Goal: Task Accomplishment & Management: Manage account settings

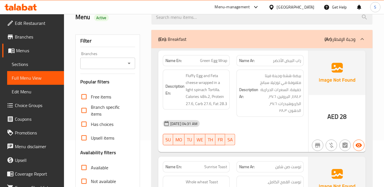
scroll to position [63, 0]
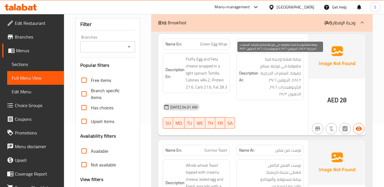
click at [298, 78] on span "بيضة هشة وجبنة فيتا ملفوفة في تورتيلا سبانخ خفيفة. السعرات الحرارية: ٤٨٤.٢، الب…" at bounding box center [280, 77] width 41 height 42
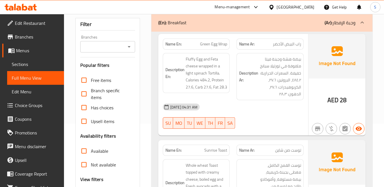
click at [305, 74] on div "Description Ar: بيضة هشة وجبنة فيتا ملفوفة في تورتيلا سبانخ خفيفة. السعرات الحر…" at bounding box center [270, 77] width 74 height 54
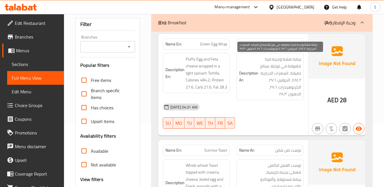
click at [273, 78] on span "بيضة هشة وجبنة فيتا ملفوفة في تورتيلا سبانخ خفيفة. السعرات الحرارية: ٤٨٤.٢، الب…" at bounding box center [280, 77] width 41 height 42
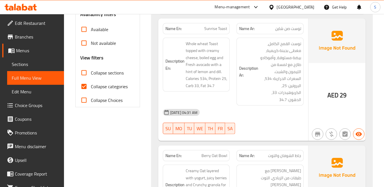
scroll to position [190, 0]
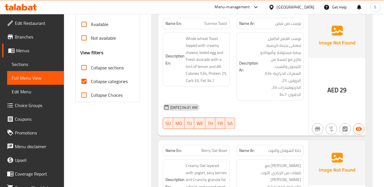
click at [214, 21] on span "Sunrise Toast" at bounding box center [216, 24] width 23 height 6
copy span "Sunrise"
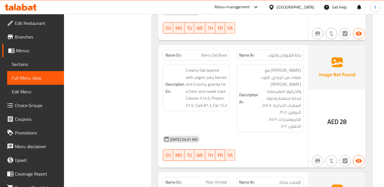
scroll to position [318, 0]
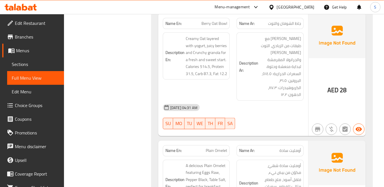
click at [228, 56] on div "Description En: Creamy Oat layered with yogurt, juicy berries and Crunchy grano…" at bounding box center [196, 56] width 67 height 47
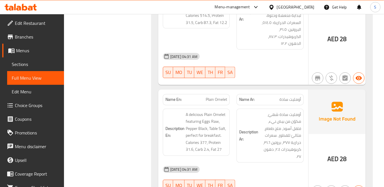
scroll to position [413, 0]
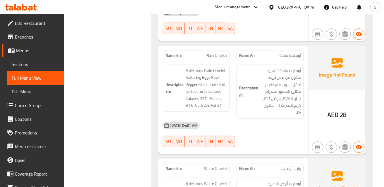
click at [302, 65] on div "Description Ar: أومليت سادة شهيّ، مكوّن من بيض نيء، فلفل أسود، ملح طعام، مثاليّ…" at bounding box center [270, 92] width 67 height 54
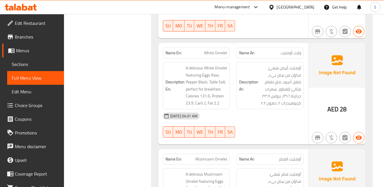
scroll to position [540, 0]
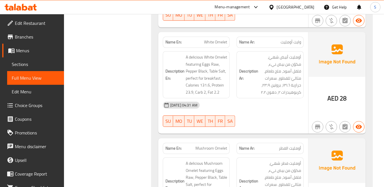
click at [262, 86] on div "Description Ar: أومليت أبيض شهيّ، مكوّن من بيض نيء، فلفل أسود، ملح طعام، مثاليّ…" at bounding box center [270, 75] width 74 height 54
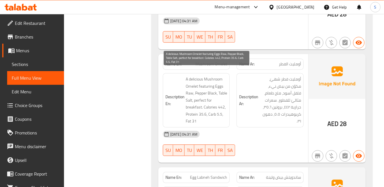
scroll to position [636, 0]
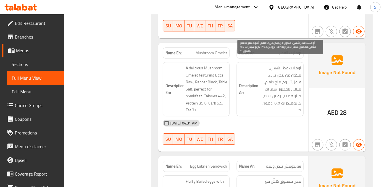
click at [259, 70] on h6 "Description Ar: أومليت فطر شهيّ، مكوّن من بيض نيء، فلفل أسود، ملح طعام، مثاليّ …" at bounding box center [270, 89] width 62 height 49
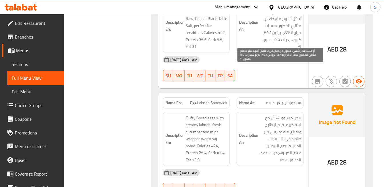
scroll to position [731, 0]
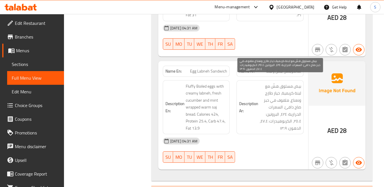
click at [266, 91] on span "بيض مسلوق هشّ مع لبنة كريمية، خيار طازج ونعناع، ملفوف في خبز صاج دافئ. السعرات …" at bounding box center [280, 107] width 41 height 49
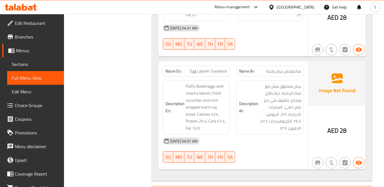
click at [259, 105] on h6 "Description Ar: بيض مسلوق هشّ مع لبنة كريمية، خيار طازج ونعناع، ملفوف في خبز صا…" at bounding box center [270, 107] width 62 height 49
click at [229, 62] on div "Name En: Egg Labneh Sandwich" at bounding box center [197, 71] width 74 height 18
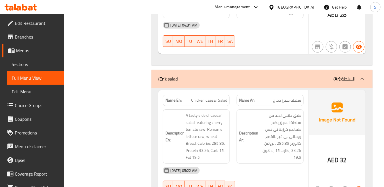
scroll to position [890, 0]
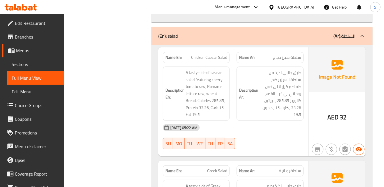
click at [246, 87] on strong "Description Ar:" at bounding box center [248, 94] width 19 height 14
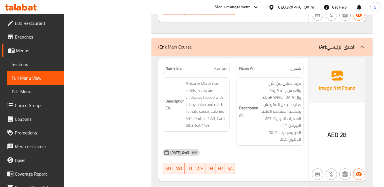
scroll to position [1531, 0]
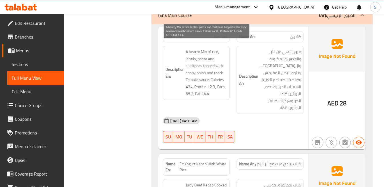
click at [219, 78] on span "A hearty Mix of rice, lentils, pasta and chickpeas topped with crispy onion and…" at bounding box center [206, 72] width 41 height 49
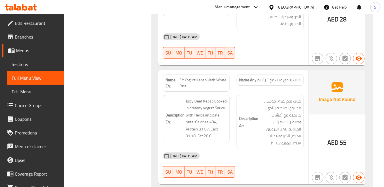
scroll to position [1626, 0]
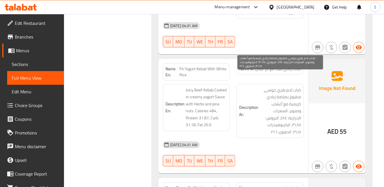
click at [276, 87] on span "كباب لحم بقري جوسي، مطبوخ بصلصة زبادي كريمية مع أعشاب وصنوبر. السعرات الحرارية:…" at bounding box center [280, 111] width 41 height 49
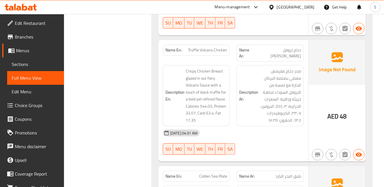
scroll to position [1753, 0]
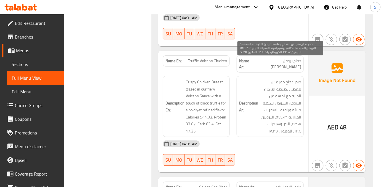
click at [280, 108] on span "صدر دجاج مقرمش مغطى بصلصة البركان الحارة مع لمسة من التروفل السوداء لنكهة جريئة…" at bounding box center [280, 107] width 41 height 56
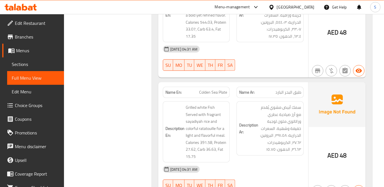
scroll to position [1849, 0]
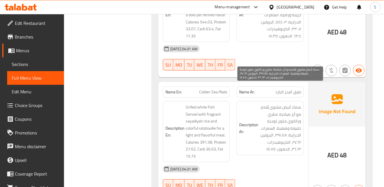
drag, startPoint x: 273, startPoint y: 107, endPoint x: 285, endPoint y: 107, distance: 12.0
click at [273, 107] on span "سمك أبيض مشوي يُقدم مع أرز صيادية عطري وراتاتوي ملون لوجبة خفيفة وشهية. السعرات…" at bounding box center [280, 128] width 41 height 49
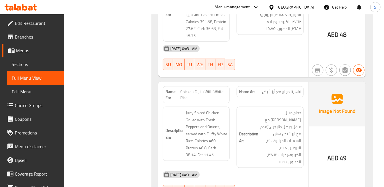
scroll to position [1976, 0]
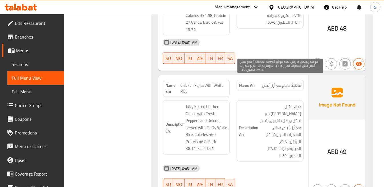
click at [296, 109] on span "دجاج متبل [PERSON_NAME] مع فلفل وبصل طازجين، يُقدم مع أرز أبيض هش. السعرات الحر…" at bounding box center [280, 131] width 41 height 56
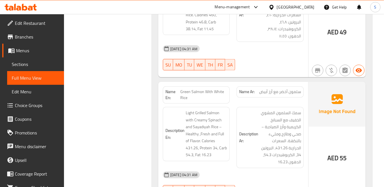
scroll to position [2103, 0]
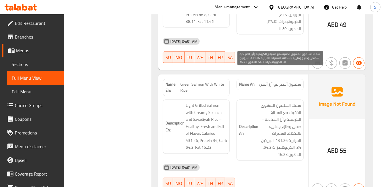
click at [273, 102] on span "سمك السلمون المشوي الخفيف مع السبانخ الكريمية وأرز الصيادية – صحي وطازج ومليء ب…" at bounding box center [280, 130] width 41 height 56
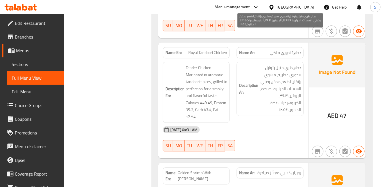
scroll to position [2262, 0]
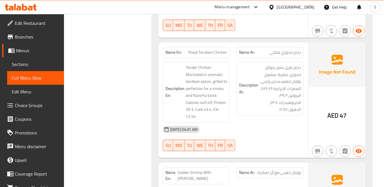
click at [255, 82] on strong "Description Ar:" at bounding box center [248, 89] width 19 height 14
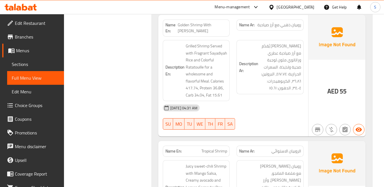
scroll to position [2421, 0]
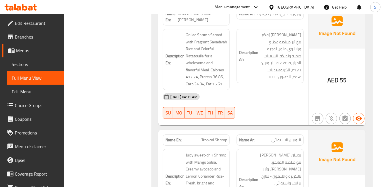
click at [276, 51] on div "Description Ar: روبيان مشوي يُقدّم مع أرز صيادية عطري وراتاتوي ملون لوجبة صحية …" at bounding box center [270, 59] width 74 height 68
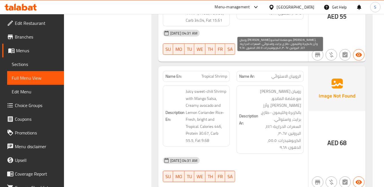
scroll to position [2484, 0]
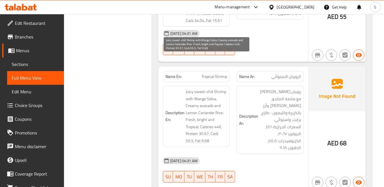
click at [209, 88] on span "Juicy sweet-chili Shrimp with Mango Salsa, Creamy avocado and Lemon Coriander R…" at bounding box center [206, 116] width 41 height 56
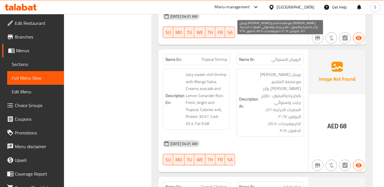
scroll to position [2516, 0]
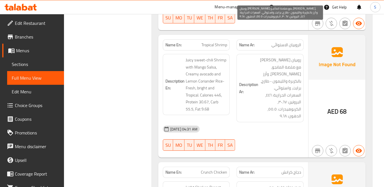
click at [301, 72] on span "روبيان [PERSON_NAME] مع صلصة المانجو، [PERSON_NAME]، وأرز بالكزبرة والليمون - ط…" at bounding box center [280, 88] width 41 height 63
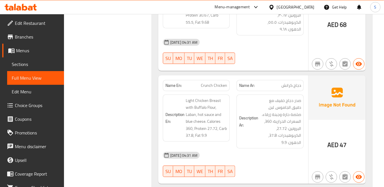
scroll to position [2611, 0]
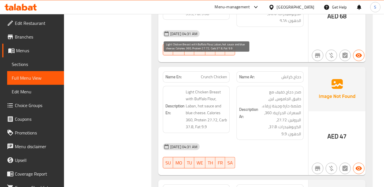
click at [199, 89] on span "Light Chicken Breast with Buffalo Flour, Laban, hot sauce and blue cheese. Calo…" at bounding box center [206, 110] width 41 height 42
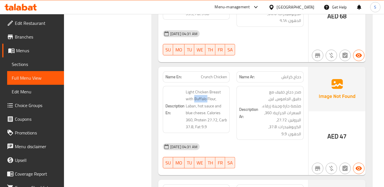
copy span "Buffalo"
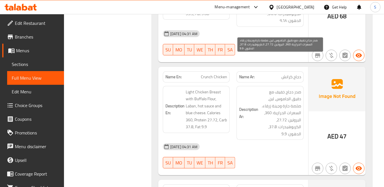
click at [265, 89] on span "صدر دجاج خفيف مع دقيق الجاموس، لبن، صلصة حارة وجبنة زرقاء. السعرات الحرارية: 36…" at bounding box center [280, 113] width 41 height 49
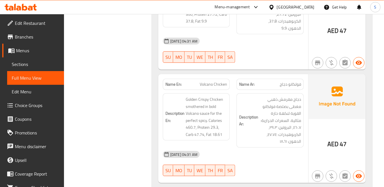
scroll to position [2738, 0]
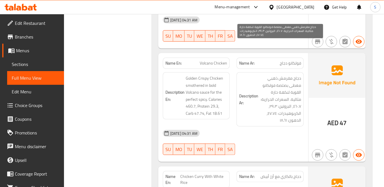
click at [275, 75] on span "دجاج مقرمش ذهبي مغطى بصلصة فولكانو القوية لنكهة حارة مثالية. السعرات الحرارية: …" at bounding box center [280, 99] width 41 height 49
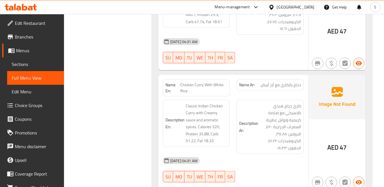
scroll to position [2834, 0]
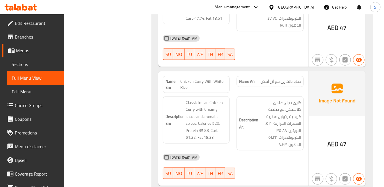
click at [259, 93] on div "Description Ar: كاري دجاج هندي كلاسيكي مع صلصة كريمية وتوابل عطرية. السعرات الح…" at bounding box center [270, 123] width 74 height 61
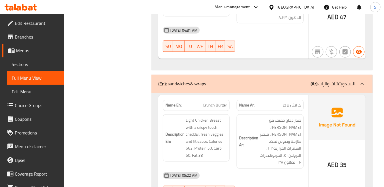
scroll to position [2993, 0]
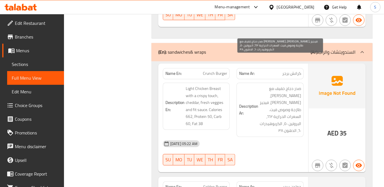
click at [273, 86] on span "صدر دجاج خفيف مع [PERSON_NAME]، [PERSON_NAME]، فيجيز طازجة وصوص فيت. السعرات ال…" at bounding box center [280, 110] width 41 height 49
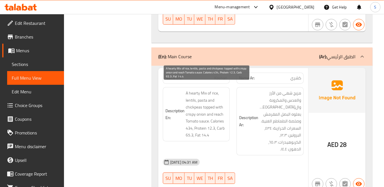
click at [219, 96] on span "A hearty Mix of rice, lentils, pasta and chickpeas topped with crispy onion and…" at bounding box center [206, 114] width 41 height 49
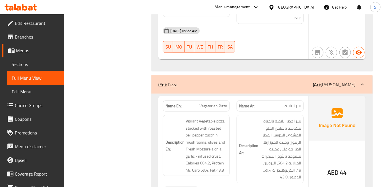
scroll to position [5414, 0]
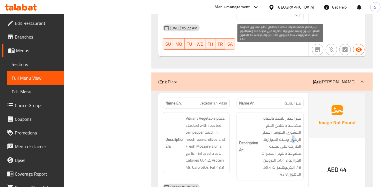
click at [293, 115] on span "بيتزا خضار نابضة بالحياة، مكدسة بالفلفل الحلو المشوي، الكوسا، الفطر، الزيتون وج…" at bounding box center [280, 146] width 41 height 63
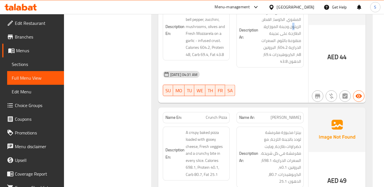
scroll to position [5541, 0]
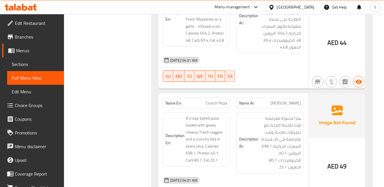
click at [246, 115] on h6 "Description Ar: بيتزا مخبوزة مقرمشة لودد بالجبنة اللزجة، مع خضراوات طازجة، وباي…" at bounding box center [270, 143] width 62 height 56
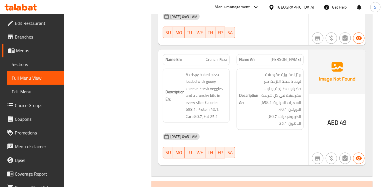
scroll to position [5605, 0]
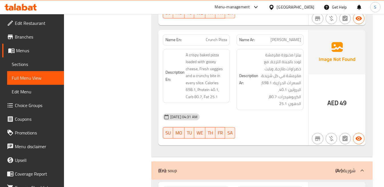
click at [278, 110] on div "[DATE] 04:31 AM" at bounding box center [234, 117] width 148 height 14
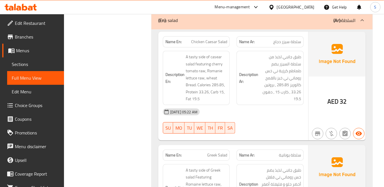
scroll to position [916, 0]
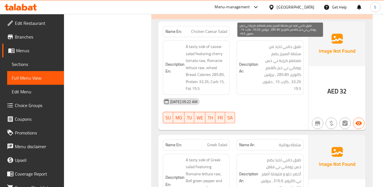
click at [292, 72] on span "طبق جانبي لذيذ من سلطة السيزر يضم طماطم كرزية ني خس روماني ني خبز بالقمح كالوري…" at bounding box center [280, 67] width 41 height 49
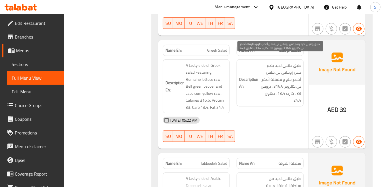
scroll to position [1011, 0]
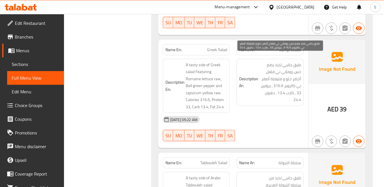
click at [277, 91] on span "طبق جانبي لذيذ يضم خس روماني ني فلفل أخضر حلو و فليفلة أصفر ني كالرويز 316.6 , …" at bounding box center [280, 82] width 41 height 42
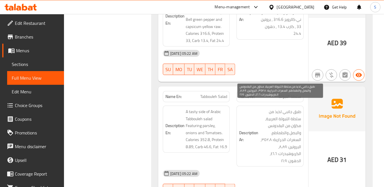
scroll to position [1138, 0]
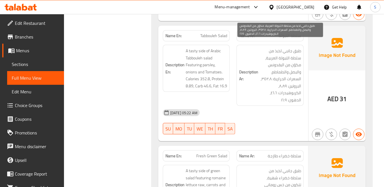
click at [293, 61] on span "طبق جانبي لذيذ من سلطة التبولة العربية، مكوّن من البقدونس والبصل والطماطم. السع…" at bounding box center [280, 75] width 41 height 56
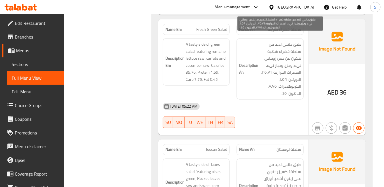
scroll to position [1265, 0]
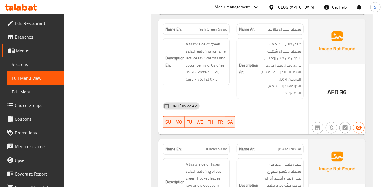
click at [245, 74] on h6 "Description Ar: طبق جانبي لذيذ من سلطة خضراء شهية، تتكون من خس روماني نيء، وجزر…" at bounding box center [270, 69] width 62 height 56
click at [255, 71] on h6 "Description Ar: طبق جانبي لذيذ من سلطة خضراء شهية، تتكون من خس روماني نيء، وجزر…" at bounding box center [270, 69] width 62 height 56
click at [244, 55] on h6 "Description Ar: طبق جانبي لذيذ من سلطة خضراء شهية، تتكون من خس روماني نيء، وجزر…" at bounding box center [270, 69] width 62 height 56
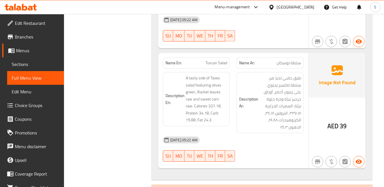
scroll to position [1361, 0]
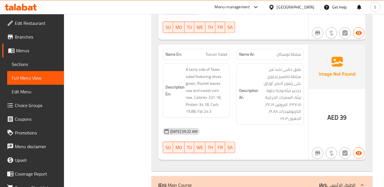
click at [235, 66] on div "Description Ar: طبق جانبي لذيذ من سلطة تاكسيز يحتوي على زيتون أخضر، أوراق جرجير…" at bounding box center [270, 94] width 74 height 68
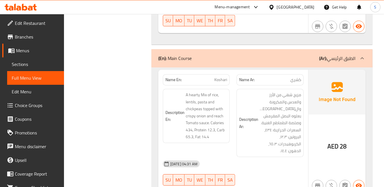
scroll to position [1488, 0]
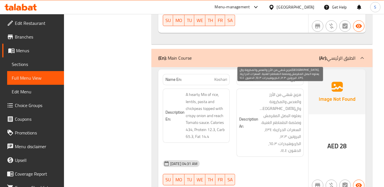
click at [288, 95] on span "مزيج شهي من الأرز والعدس والمكرونة وال[GEOGRAPHIC_DATA]، يعلوه البصل المقرمش وص…" at bounding box center [280, 122] width 41 height 63
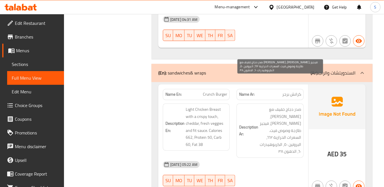
scroll to position [3004, 0]
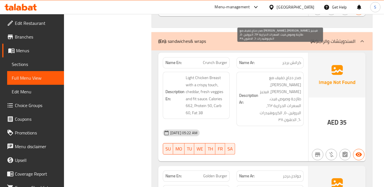
click at [268, 75] on span "صدر دجاج خفيف مع [PERSON_NAME]، [PERSON_NAME]، فيجيز طازجة وصوص فيت. السعرات ال…" at bounding box center [280, 99] width 41 height 49
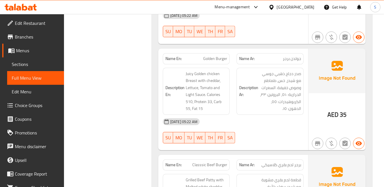
scroll to position [3131, 0]
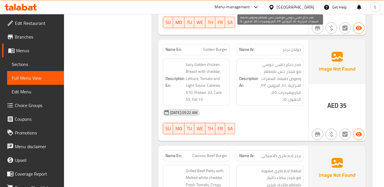
click at [278, 69] on span "صدر دجاج ذهبي جوسي مع شيدر، خس، طماطم وصوص خفيفة. السعرات الحرارية: ٥١٠، البروت…" at bounding box center [280, 82] width 41 height 42
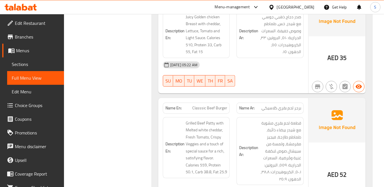
scroll to position [3194, 0]
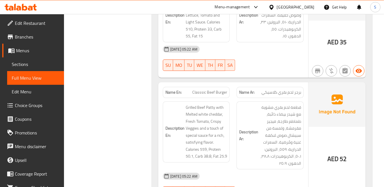
click at [265, 84] on div "Name Ar: برجر لحم بقري كلاسيكي" at bounding box center [270, 93] width 74 height 18
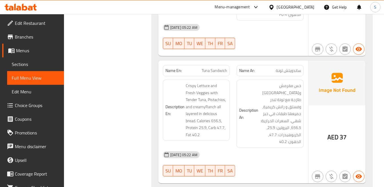
scroll to position [3353, 0]
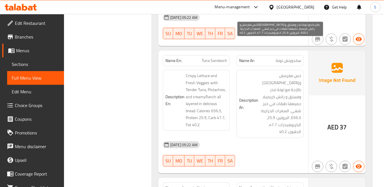
click at [282, 72] on span "خس مقرمش و[GEOGRAPHIC_DATA] طازجة مع تونة تندر وفستق و رانش كريمية، جميعها طبقا…" at bounding box center [280, 103] width 41 height 63
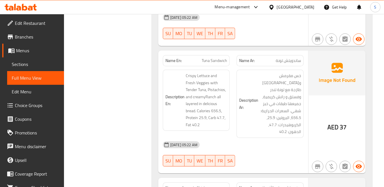
click at [372, 71] on div "Name En: Crunch Burger Name Ar: كرانش برجر Description En: Light Chicken Breast…" at bounding box center [262, 187] width 221 height 972
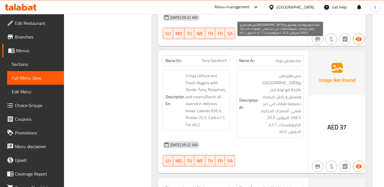
click at [280, 72] on span "خس مقرمش و[GEOGRAPHIC_DATA] طازجة مع تونة تندر وفستق و رانش كريمية، جميعها طبقا…" at bounding box center [280, 103] width 41 height 63
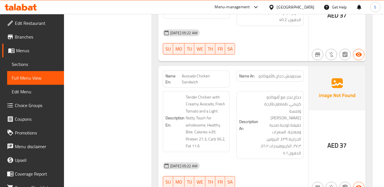
scroll to position [3480, 0]
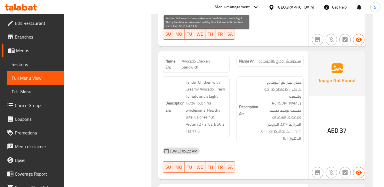
click at [190, 79] on span "Tender Chicken with Creamy Avocado, Fresh Tomato and a Light Nutty Touch for wh…" at bounding box center [206, 107] width 41 height 56
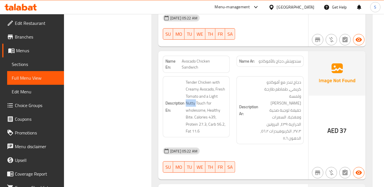
copy span "Nutty"
click at [231, 73] on div "Description En: Tender Chicken with Creamy Avocado, Fresh Tomato and a Light Nu…" at bounding box center [197, 110] width 74 height 75
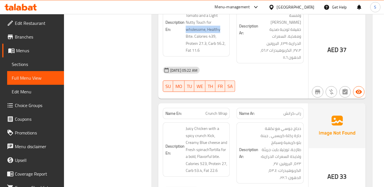
scroll to position [3576, 0]
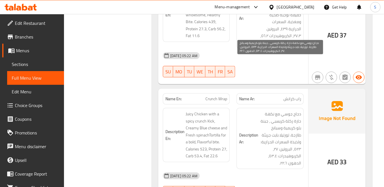
click at [260, 111] on span "دجاج جوسي مع نكهة حارة ركلة كريسبي ، جبنة بلو كريمية وسبانخ طازجة. تورتيلا بايت…" at bounding box center [280, 139] width 41 height 56
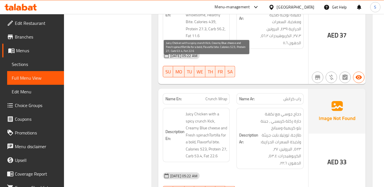
click at [210, 111] on span "Juicy Chicken with a spicy crunch Kick, Creamy Blue cheese and Fresh spinachTor…" at bounding box center [206, 135] width 41 height 49
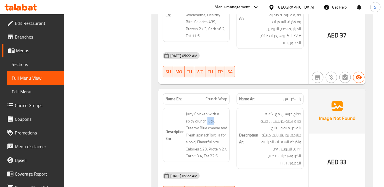
copy span "Kick"
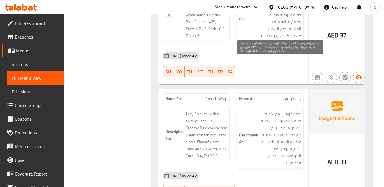
click at [287, 111] on span "دجاج جوسي مع نكهة حارة ركلة كريسبي ، جبنة بلو كريمية وسبانخ طازجة. تورتيلا بايت…" at bounding box center [280, 139] width 41 height 56
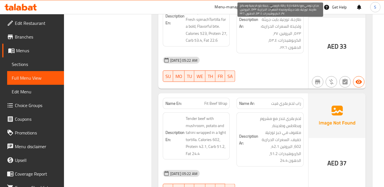
scroll to position [3703, 0]
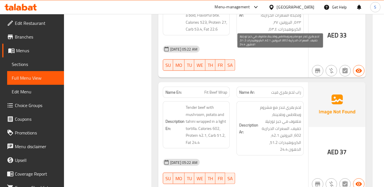
click at [290, 104] on span "لحم بقري تندر مع مشروم وبطاطس وطحينة، ملفوف في خبز تورتيلا خفيف. السعرات الحرار…" at bounding box center [280, 128] width 41 height 49
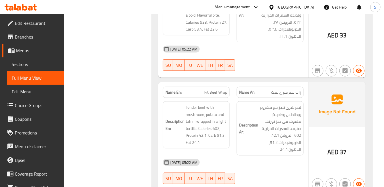
click at [229, 102] on div "Description En: Tender beef with mushroom, potato and tahini wrapped in a light…" at bounding box center [196, 125] width 67 height 47
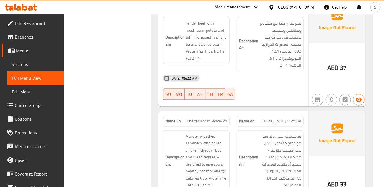
scroll to position [3798, 0]
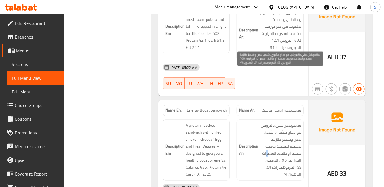
click at [267, 122] on span "ساندويتش غني بالبروتين مع دجاج مشوي، شيدر، بيض وفيجيز طازجة - مصمم ليمنحك بوست …" at bounding box center [280, 150] width 41 height 56
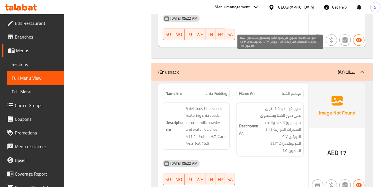
scroll to position [3957, 0]
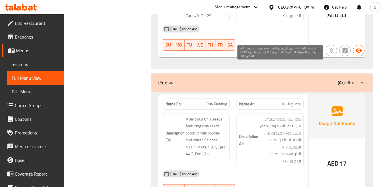
click at [279, 116] on span "بذور شيا لذيذة، تحتوي على بذور الشيا ومسحوق حليب جوز الهند والماء. السعرات الحر…" at bounding box center [280, 140] width 41 height 49
click at [295, 116] on span "بذور شيا لذيذة، تحتوي على بذور الشيا ومسحوق حليب جوز الهند والماء. السعرات الحر…" at bounding box center [280, 140] width 41 height 49
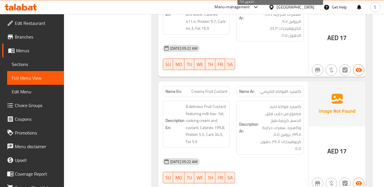
scroll to position [4084, 0]
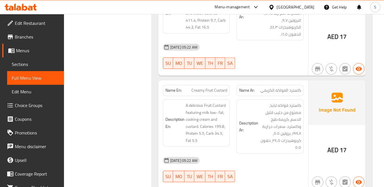
click at [256, 102] on h6 "Description Ar: كاسترد فواكه لذيذ، مصنوع من حليب قليل الدسم، كريمة طبخ وكاسترد.…" at bounding box center [270, 126] width 62 height 49
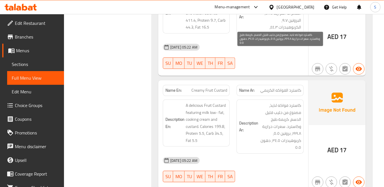
click at [281, 102] on span "كاسترد فواكه لذيذ، مصنوع من حليب قليل الدسم، كريمة طبخ وكاسترد. سعرات حرارية ١٩…" at bounding box center [280, 126] width 41 height 49
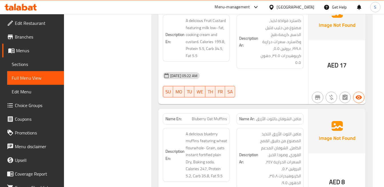
scroll to position [4179, 0]
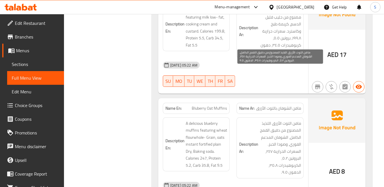
click at [261, 120] on span "مافن التوت الأزرق اللذيذ المصنوع من دقيق القمح الكامل، الشوفان المدعم الفوري، و…" at bounding box center [280, 148] width 41 height 56
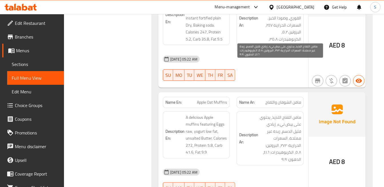
scroll to position [4306, 0]
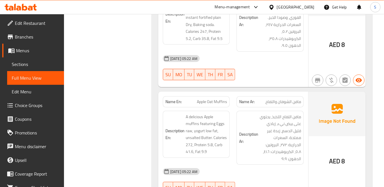
click at [294, 114] on span "مافن التفاح اللذيذ، يحتوي على بيض نيء، زبادي قليل الدسم، زبدة غير مملحة. السعرا…" at bounding box center [280, 138] width 41 height 49
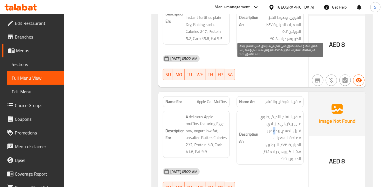
click at [275, 114] on span "مافن التفاح اللذيذ، يحتوي على بيض نيء، زبادي قليل الدسم، زبدة غير مملحة. السعرا…" at bounding box center [280, 138] width 41 height 49
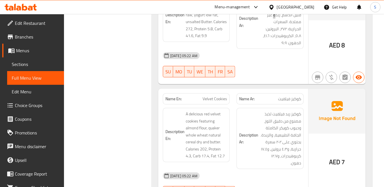
scroll to position [4434, 0]
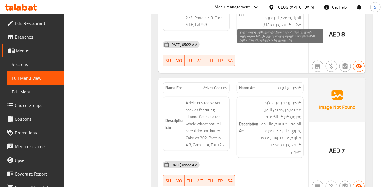
click at [269, 100] on span "كوكيز ريد فيلفيت لذيذ مصنوع من دقيق اللوز، وحبوب كويكر الكاملة الجافة الطبيعية،…" at bounding box center [280, 128] width 41 height 56
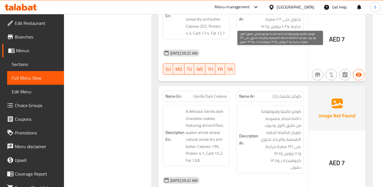
scroll to position [4561, 0]
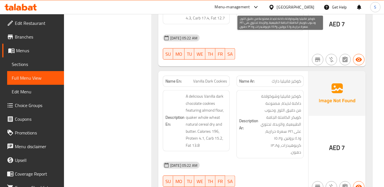
click at [278, 93] on span "كوكيز فانيليا وشوكولاتة داكنة لذيذة، مصنوعة من دقيق اللوز، وحبوب كويكر الكاملة …" at bounding box center [280, 124] width 41 height 63
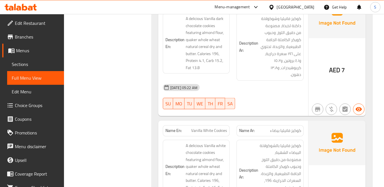
scroll to position [4656, 0]
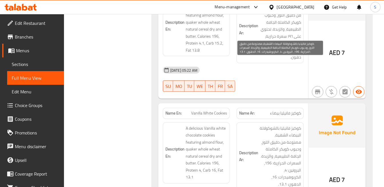
click at [279, 125] on span "كوكيز فانيليا بالشوكولاتة البيضاء الشهية، مصنوعة من دقيق اللوز، وحبوب كويكر الك…" at bounding box center [280, 156] width 41 height 63
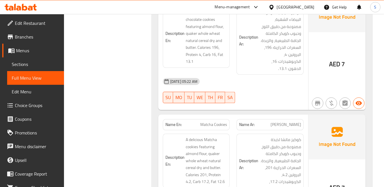
scroll to position [4783, 0]
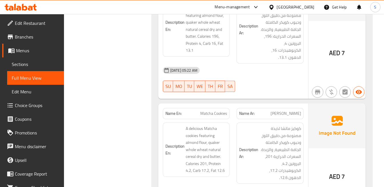
click at [252, 125] on h6 "Description Ar: كوكيز ماتشا لذيذة مصنوعة من دقيق اللوز، وحبوب كويكر الكاملة الج…" at bounding box center [270, 153] width 62 height 56
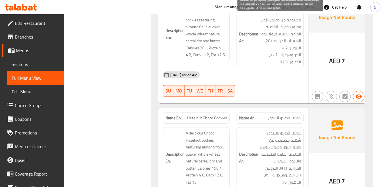
scroll to position [4910, 0]
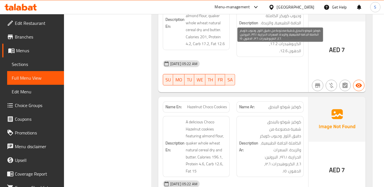
click at [266, 119] on span "كوكيز شوكو بالبندق شهية مصنوعة من دقيق اللوز، وحبوب كويكر الكاملة الجافة الطبيع…" at bounding box center [280, 147] width 41 height 56
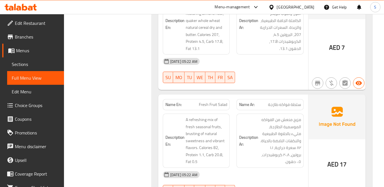
scroll to position [5165, 0]
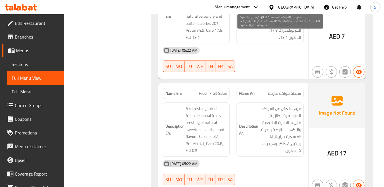
click at [297, 105] on span "مزيج منعش من الفواكه الموسمية الطازجة، مليء بالحلاوة الطبيعية والنكهات النابضة …" at bounding box center [280, 129] width 41 height 49
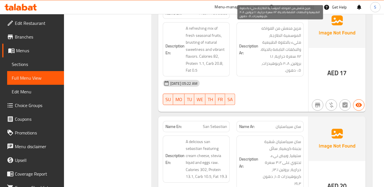
scroll to position [5260, 0]
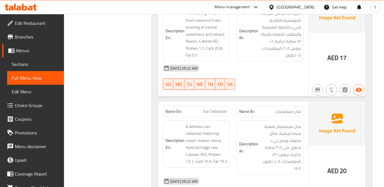
click at [250, 141] on strong "Description Ar:" at bounding box center [248, 148] width 19 height 14
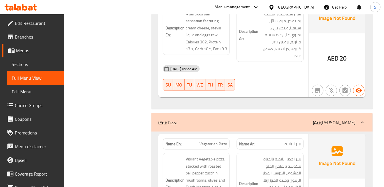
scroll to position [5387, 0]
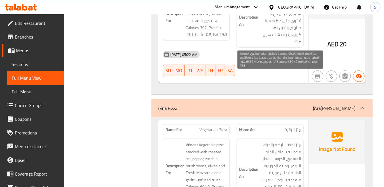
click at [281, 142] on span "بيتزا خضار نابضة بالحياة، مكدسة بالفلفل الحلو المشوي، الكوسا، الفطر، الزيتون وج…" at bounding box center [280, 173] width 41 height 63
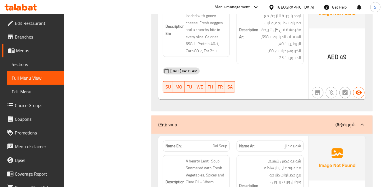
scroll to position [5662, 0]
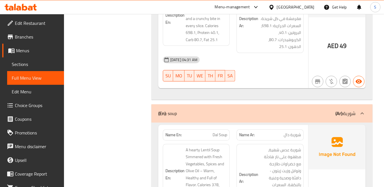
click at [265, 147] on span "شوربة عدس شهية، مطهوة على نار هادئة مع خضراوات طازجة وتوابل وزيت زيتون - دافئة …" at bounding box center [280, 178] width 41 height 63
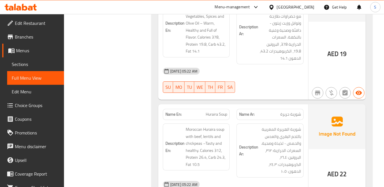
scroll to position [5821, 0]
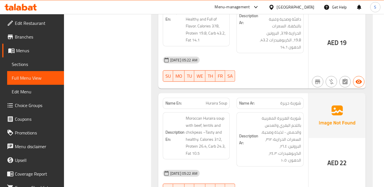
click at [243, 133] on strong "Description Ar:" at bounding box center [248, 140] width 19 height 14
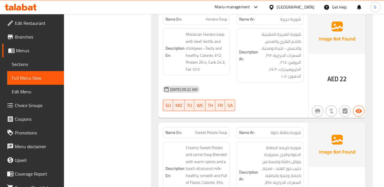
scroll to position [5916, 0]
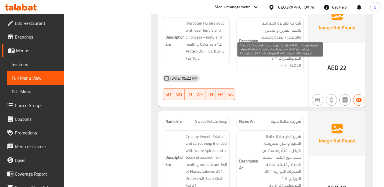
click at [286, 133] on span "شوربة كريمة البطاطا الحلوة والجزر، ممزوجة بتوابل دافئة ولمسة من حليب جوز الهند …" at bounding box center [280, 164] width 41 height 63
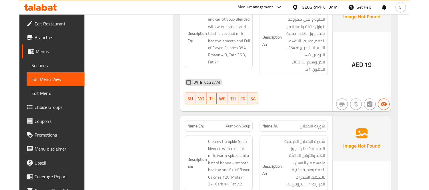
scroll to position [5301, 0]
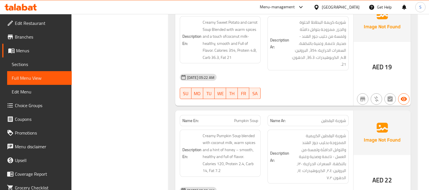
click at [27, 63] on span "Sections" at bounding box center [39, 64] width 55 height 7
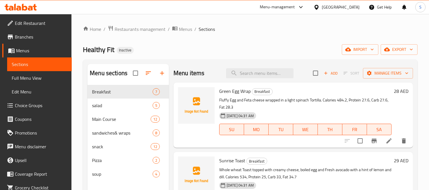
click at [258, 44] on div "Home / Restaurants management / Menus / Sections Healthy Fit Inactive import ex…" at bounding box center [250, 141] width 335 height 233
click at [252, 76] on input "search" at bounding box center [260, 73] width 68 height 10
paste input "Sunrise"
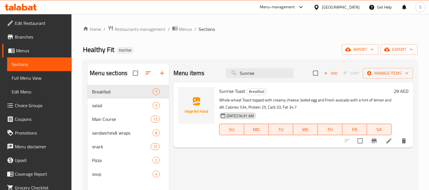
click at [253, 41] on div "Home / Restaurants management / Menus / Sections Healthy Fit Inactive import ex…" at bounding box center [250, 141] width 335 height 233
click at [243, 76] on input "Sunrise" at bounding box center [260, 73] width 68 height 10
paste input "Buffalo"
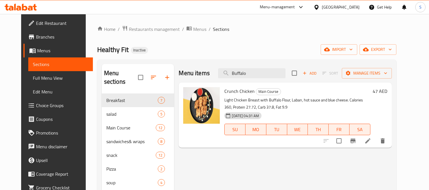
click at [251, 45] on div "Healthy Fit Inactive import export" at bounding box center [246, 49] width 299 height 11
click at [247, 74] on input "Buffalo" at bounding box center [252, 73] width 68 height 10
paste input "Nutty"
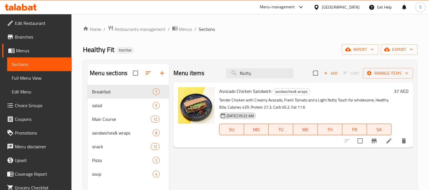
click at [198, 166] on div "Menu items Nutty Add Sort Manage items Avocado Chicken Sandwich sandwiches& wra…" at bounding box center [291, 159] width 244 height 190
click at [262, 78] on input "Nutty" at bounding box center [260, 73] width 68 height 10
paste input "Kick"
click at [267, 75] on input "NuttyKick" at bounding box center [260, 73] width 68 height 10
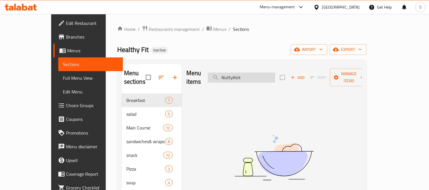
click at [267, 75] on input "NuttyKick" at bounding box center [242, 78] width 68 height 10
paste input "search"
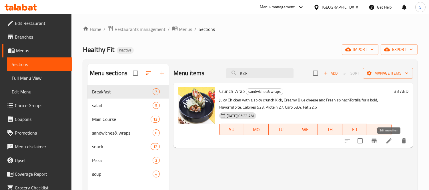
type input "Kick"
click at [388, 140] on icon at bounding box center [389, 141] width 7 height 7
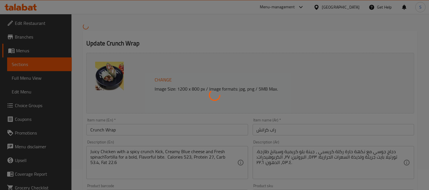
scroll to position [32, 0]
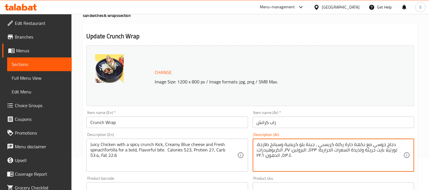
click at [335, 144] on textarea "دجاج جوسي مع نكهة حارة ركلة كريسبي ، جبنة بلو كريمية وسبانخ طازجة. تورتيلا بايت…" at bounding box center [330, 155] width 147 height 27
click at [341, 144] on textarea "دجاج جوسي مع نكهة حارة ركلة كريسبي ، جبنة بلو كريمية وسبانخ طازجة. تورتيلا بايت…" at bounding box center [330, 155] width 147 height 27
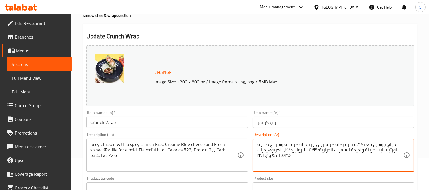
click at [341, 144] on textarea "دجاج جوسي مع نكهة حارة ركلة كريسبي ، جبنة بلو كريمية وسبانخ طازجة. تورتيلا بايت…" at bounding box center [330, 155] width 147 height 27
type textarea "دجاج جوسي مع نكهة حارة كيك كريسبي ، جبنة بلو كريمية وسبانخ طازجة. تورتيلا بايت …"
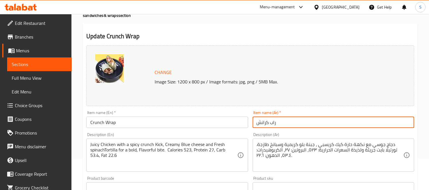
click at [302, 126] on input "راب كرانش" at bounding box center [334, 122] width 162 height 11
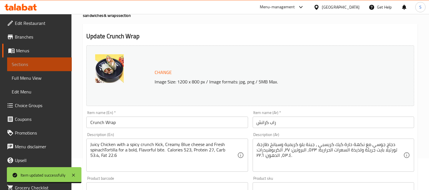
click at [43, 65] on span "Sections" at bounding box center [39, 64] width 55 height 7
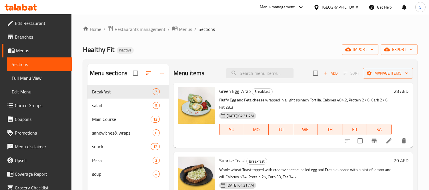
click at [43, 20] on span "Edit Restaurant" at bounding box center [41, 23] width 52 height 7
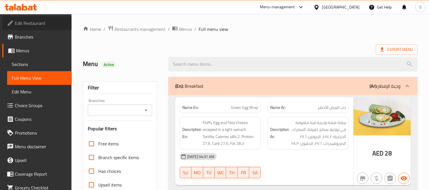
click at [39, 24] on span "Edit Restaurant" at bounding box center [41, 23] width 52 height 7
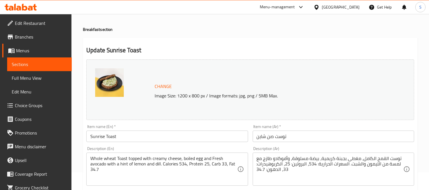
scroll to position [32, 0]
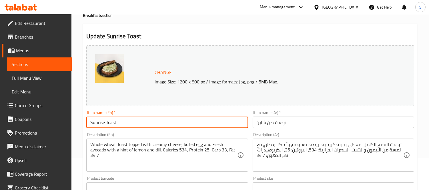
click at [197, 122] on input "Sunrise Toast" at bounding box center [167, 122] width 162 height 11
drag, startPoint x: 197, startPoint y: 122, endPoint x: 187, endPoint y: 110, distance: 15.5
click at [196, 122] on input "Sunrise Toast" at bounding box center [167, 122] width 162 height 11
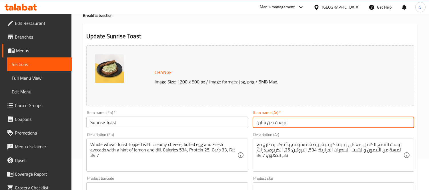
click at [261, 122] on input "توست صن شاين" at bounding box center [334, 122] width 162 height 11
type input "توست [PERSON_NAME]"
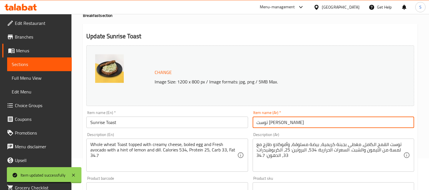
click at [31, 75] on span "Full Menu View" at bounding box center [39, 78] width 55 height 7
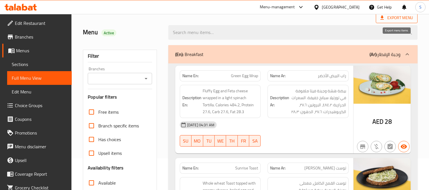
click at [406, 17] on span "Export Menu" at bounding box center [397, 17] width 33 height 7
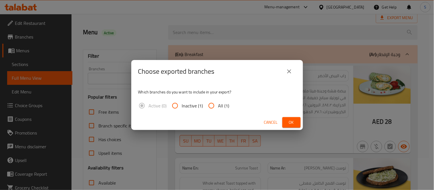
click at [210, 105] on input "All (1)" at bounding box center [212, 106] width 14 height 14
radio input "true"
click at [293, 121] on span "Ok" at bounding box center [291, 122] width 9 height 7
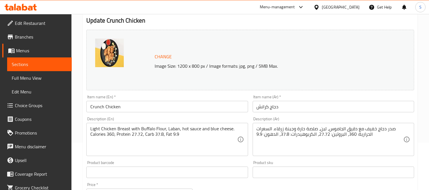
scroll to position [63, 0]
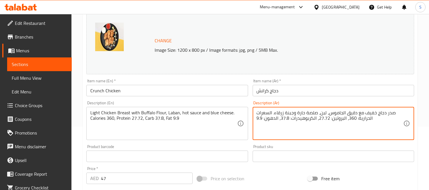
click at [342, 115] on textarea "صدر دجاج خفيف مع دقيق الجاموس، لبن، صلصة حارة وجبنة زرقاء. السعرات الحرارية: 36…" at bounding box center [330, 123] width 147 height 27
type textarea "صدر دجاج خفيف مع دقيق [PERSON_NAME] ، لبن، صلصة حارة وجبنة زرقاء. السعرات الحرا…"
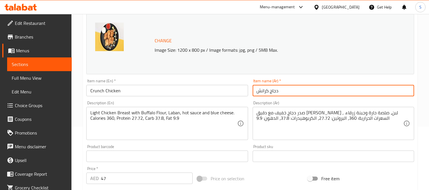
click at [330, 91] on input "دجاج كرانش" at bounding box center [334, 90] width 162 height 11
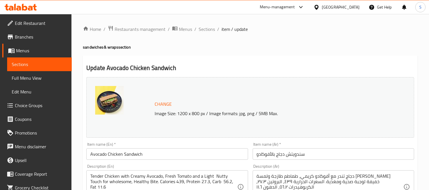
scroll to position [32, 0]
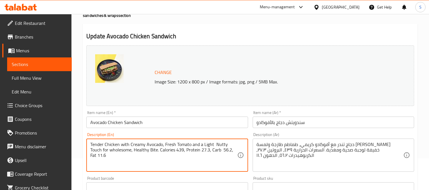
click at [222, 146] on textarea "Tender Chicken with Creamy Avocado, Fresh Tomato and a Light Nutty Touch for wh…" at bounding box center [163, 155] width 147 height 27
click at [222, 147] on textarea "Tender Chicken with Creamy Avocado, Fresh Tomato and a Light Nutty Touch for wh…" at bounding box center [163, 155] width 147 height 27
drag, startPoint x: 202, startPoint y: 145, endPoint x: 228, endPoint y: 142, distance: 26.2
click at [231, 144] on textarea "Tender Chicken with Creamy Avocado, Fresh Tomato and a Light Nutty Touch for wh…" at bounding box center [163, 155] width 147 height 27
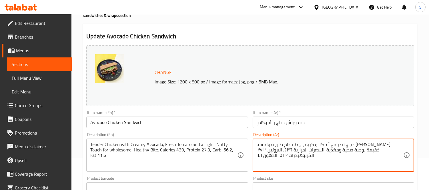
click at [286, 145] on textarea "دجاج تندر مع أفوكادو كريمي، طماطم طازجة ولمسة نايتة خفيفة لوجبة صحية ومغذية. ال…" at bounding box center [330, 155] width 147 height 27
paste textarea "وزي خفيف"
click at [297, 145] on textarea "دجاج تندر مع أفوكادو كريمي، طماطم طازجة ولمسة نايتة جوزي خفيف لوجبة صحية ومغذية…" at bounding box center [330, 155] width 147 height 27
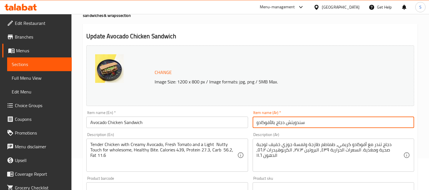
click at [310, 122] on input "سندويتش دجاج بالأفوكادو" at bounding box center [334, 122] width 162 height 11
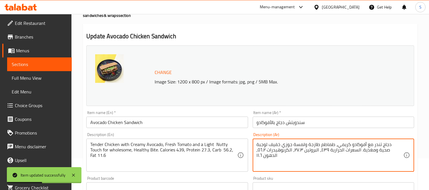
click at [302, 146] on textarea "دجاج تندر مع أفوكادو كريمي، طماطم طازجة ولمسة جوزي خفيف لوجبة صحية ومغذية. السع…" at bounding box center [330, 155] width 147 height 27
type textarea "دجاج تندر مع أفوكادو كريمي، طماطم طازجة ولمسة ناتي خفيف لوجبة صحية ومغذية. السع…"
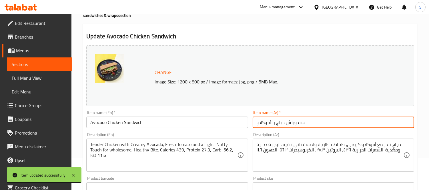
click at [305, 121] on input "سندويتش دجاج بالأفوكادو" at bounding box center [334, 122] width 162 height 11
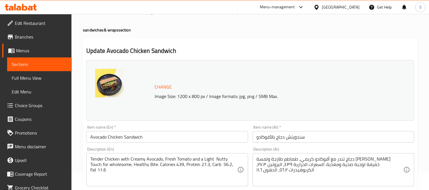
scroll to position [32, 0]
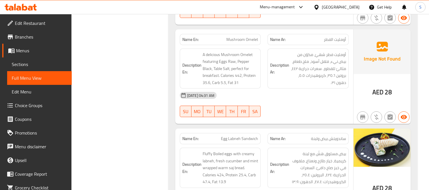
scroll to position [699, 0]
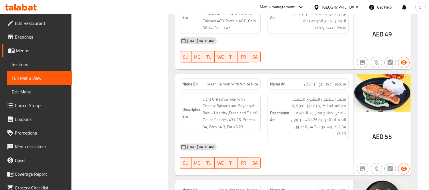
scroll to position [1843, 0]
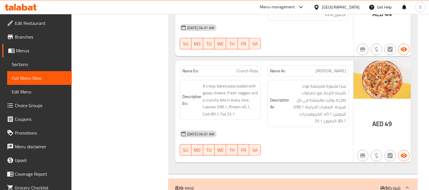
scroll to position [4887, 0]
